Goal: Contribute content: Contribute content

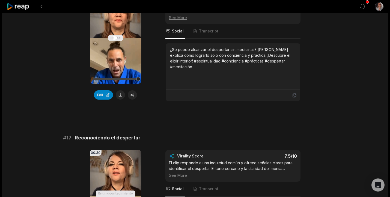
click at [111, 29] on video "Your browser does not support mp4 format." at bounding box center [116, 38] width 52 height 92
click at [126, 81] on div at bounding box center [115, 79] width 45 height 10
click at [114, 43] on video "Your browser does not support mp4 format." at bounding box center [116, 38] width 52 height 92
click at [115, 39] on icon at bounding box center [115, 37] width 4 height 5
click at [115, 39] on icon at bounding box center [116, 38] width 2 height 4
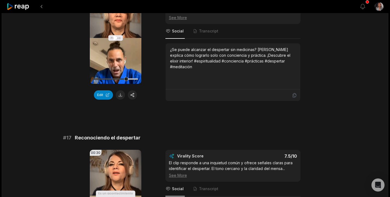
click at [115, 38] on icon at bounding box center [115, 37] width 4 height 5
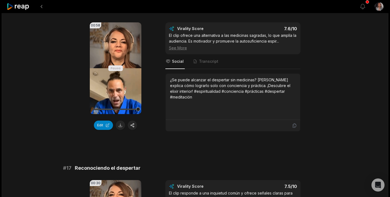
scroll to position [840, 0]
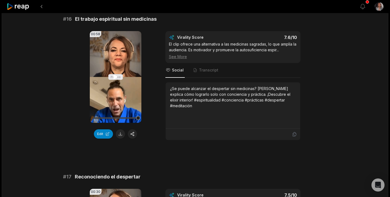
click at [115, 77] on icon at bounding box center [115, 76] width 4 height 5
click at [133, 133] on button "button" at bounding box center [132, 133] width 9 height 9
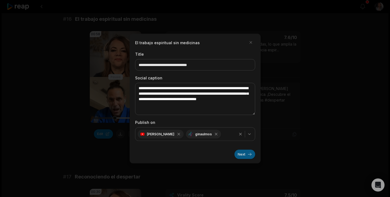
click at [247, 154] on button "Next" at bounding box center [244, 154] width 21 height 9
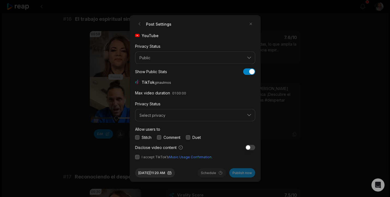
click at [138, 158] on button "button" at bounding box center [137, 157] width 4 height 4
click at [137, 135] on div "Stitch" at bounding box center [143, 137] width 16 height 6
click at [137, 138] on button "button" at bounding box center [137, 137] width 4 height 4
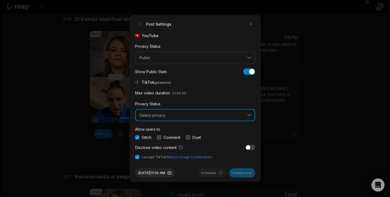
click at [146, 113] on span "Select privacy" at bounding box center [191, 115] width 104 height 5
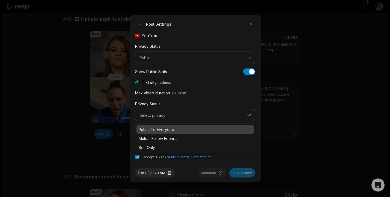
click at [150, 129] on p "Public To Everyone" at bounding box center [195, 130] width 113 height 6
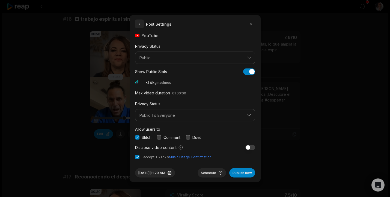
click at [140, 22] on button "button" at bounding box center [139, 24] width 9 height 9
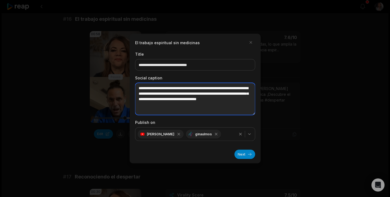
click at [216, 107] on textarea "**********" at bounding box center [195, 99] width 120 height 32
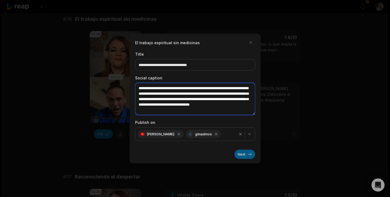
type textarea "**********"
click at [251, 156] on button "Next" at bounding box center [244, 154] width 21 height 9
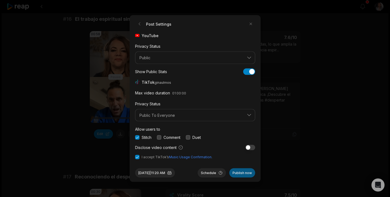
click at [245, 174] on button "Publish now" at bounding box center [242, 172] width 26 height 9
